Goal: Transaction & Acquisition: Purchase product/service

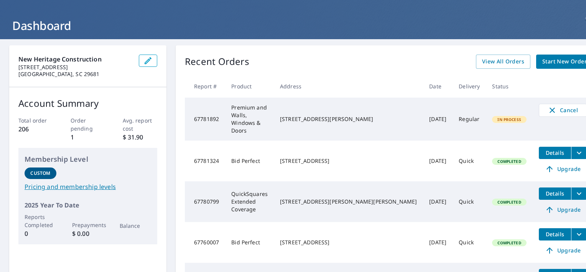
scroll to position [31, 0]
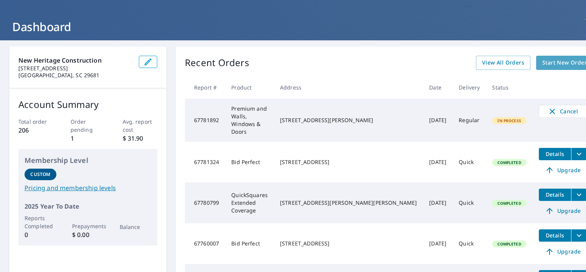
click at [545, 58] on span "Start New Order" at bounding box center [564, 63] width 45 height 10
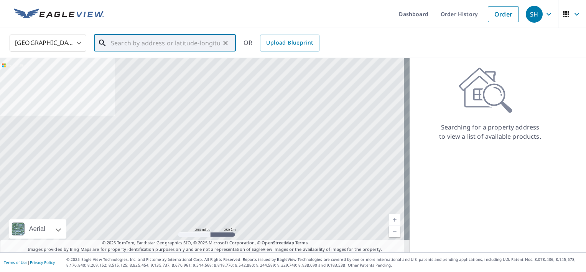
click at [208, 42] on input "text" at bounding box center [165, 42] width 109 height 21
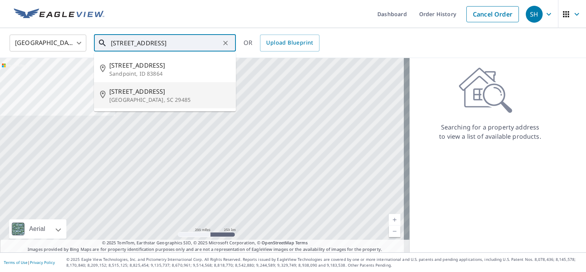
click at [185, 92] on span "[STREET_ADDRESS]" at bounding box center [169, 91] width 120 height 9
type input "[STREET_ADDRESS]"
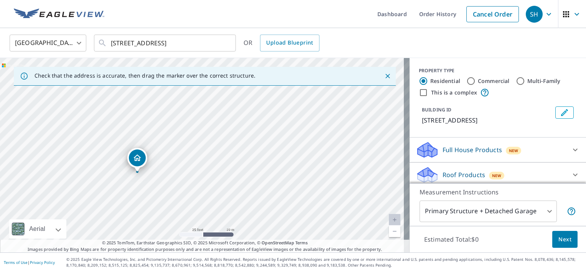
click at [546, 208] on body "SH SH Dashboard Order History Cancel Order SH [GEOGRAPHIC_DATA] [GEOGRAPHIC_DAT…" at bounding box center [293, 136] width 586 height 272
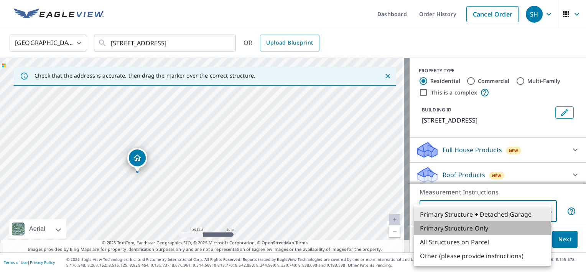
click at [486, 230] on li "Primary Structure Only" at bounding box center [482, 228] width 137 height 14
type input "2"
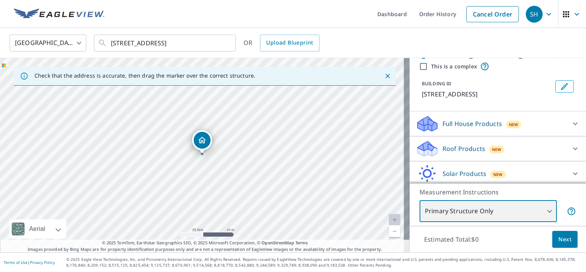
scroll to position [54, 0]
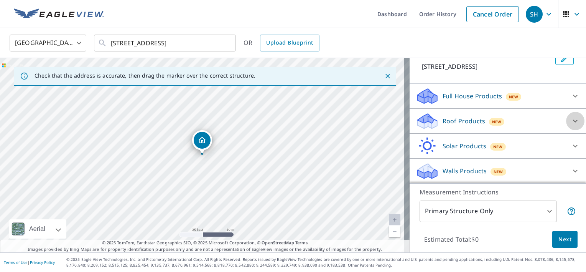
click at [566, 127] on div at bounding box center [575, 121] width 18 height 18
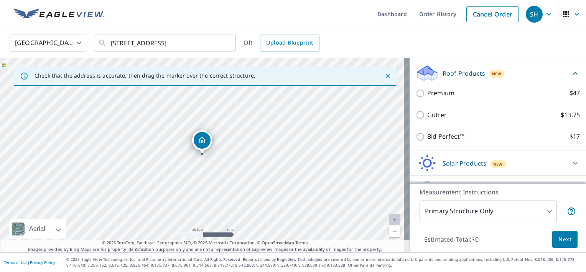
scroll to position [110, 0]
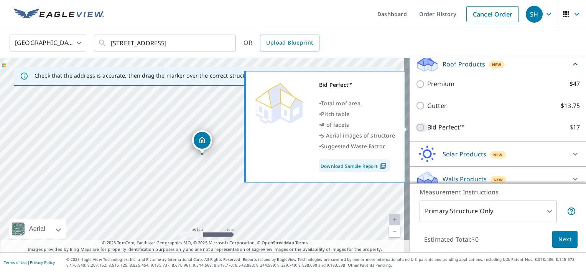
click at [416, 127] on input "Bid Perfect™ $17" at bounding box center [422, 127] width 12 height 9
checkbox input "true"
type input "1"
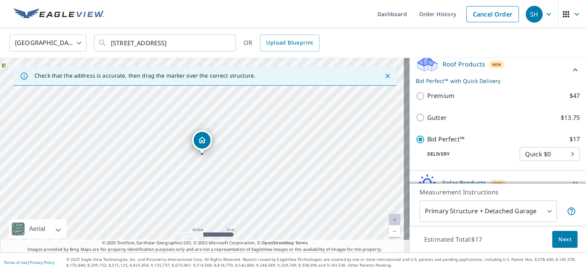
scroll to position [147, 0]
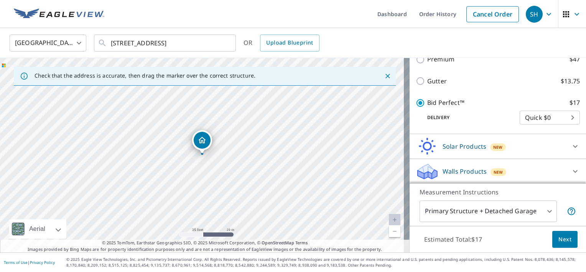
click at [562, 115] on body "SH SH Dashboard Order History Cancel Order SH [GEOGRAPHIC_DATA] [GEOGRAPHIC_DAT…" at bounding box center [293, 136] width 586 height 272
click at [535, 97] on div at bounding box center [293, 136] width 586 height 272
click at [559, 238] on span "Next" at bounding box center [565, 239] width 13 height 10
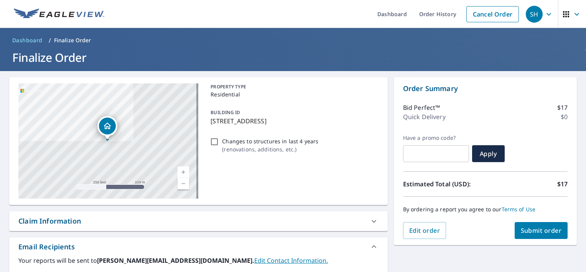
click at [213, 140] on input "Changes to structures in last 4 years ( renovations, additions, etc. )" at bounding box center [214, 141] width 9 height 9
checkbox input "true"
click at [525, 230] on span "Submit order" at bounding box center [541, 230] width 41 height 8
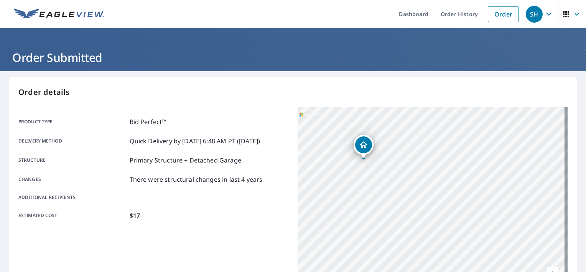
drag, startPoint x: 387, startPoint y: 198, endPoint x: 482, endPoint y: 134, distance: 114.7
click at [482, 134] on div "[STREET_ADDRESS]" at bounding box center [433, 203] width 270 height 192
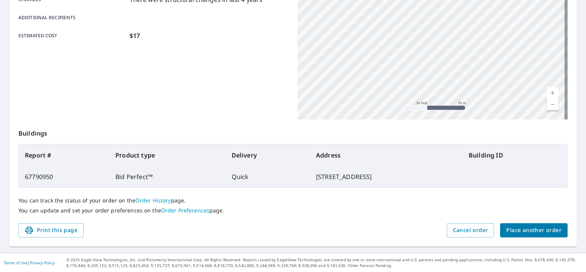
click at [531, 227] on span "Place another order" at bounding box center [533, 230] width 55 height 10
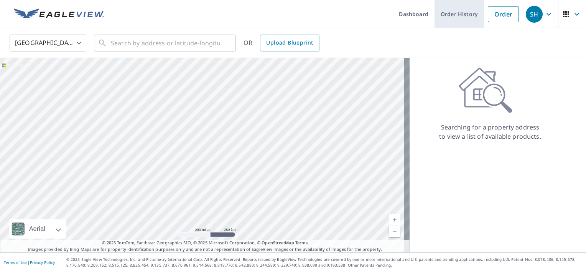
click at [447, 22] on link "Order History" at bounding box center [459, 14] width 49 height 28
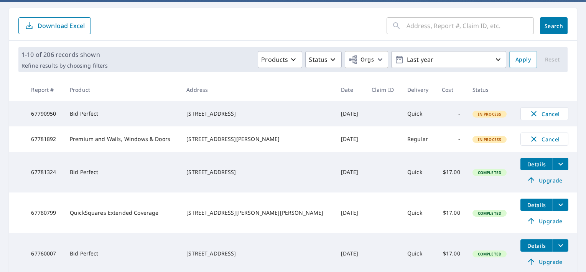
scroll to position [69, 0]
click at [64, 189] on td "67781324" at bounding box center [44, 172] width 39 height 41
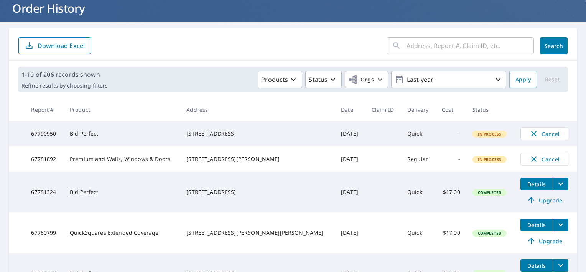
scroll to position [0, 0]
